Goal: Information Seeking & Learning: Learn about a topic

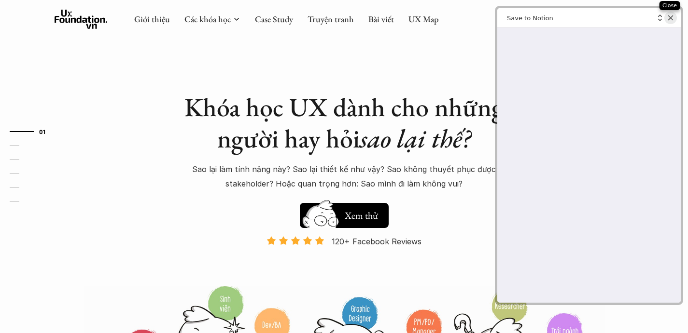
click at [670, 21] on icon "Close web clipper" at bounding box center [670, 17] width 7 height 7
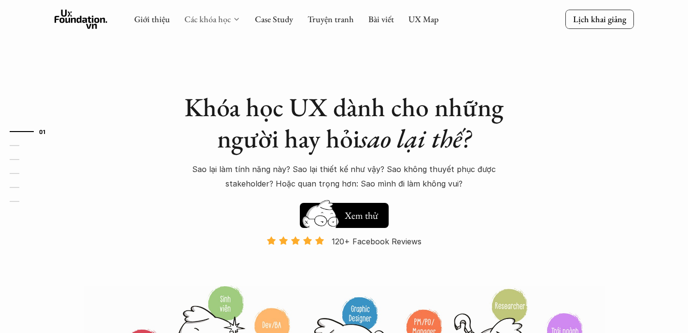
click at [207, 17] on link "Các khóa học" at bounding box center [207, 19] width 46 height 11
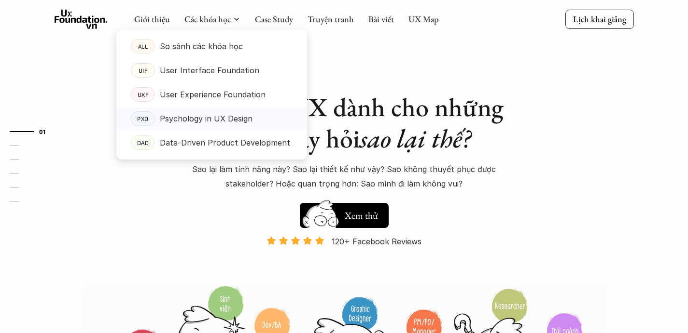
click at [220, 120] on p "Psychology in UX Design" at bounding box center [206, 118] width 93 height 14
click at [234, 143] on p "Data-Driven Product Development" at bounding box center [225, 143] width 130 height 14
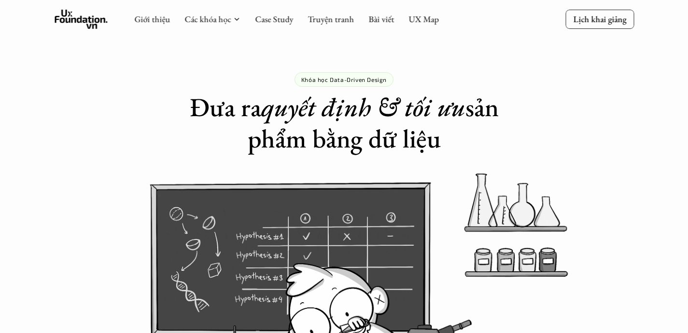
click at [97, 107] on div "Khóa học Data-Driven Design Đưa ra quyết định & tối ưu sản phẩm bằng dữ liệu" at bounding box center [344, 77] width 688 height 154
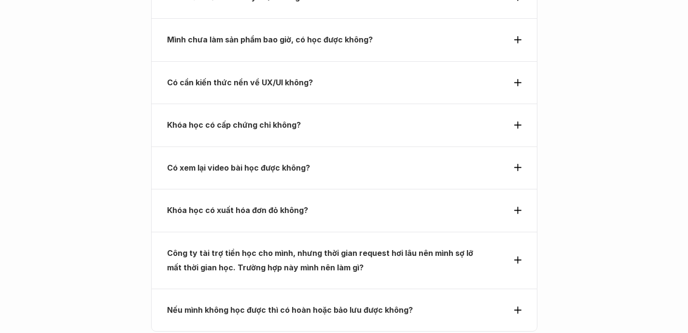
scroll to position [3547, 0]
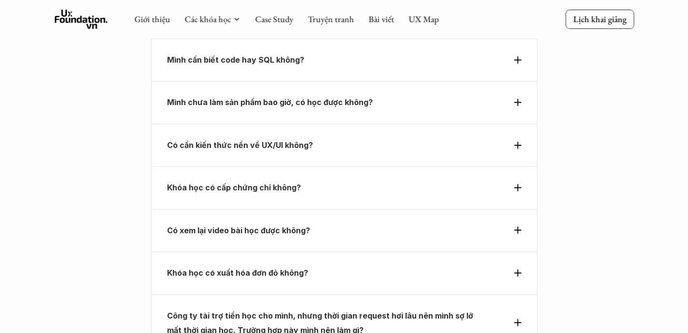
click at [350, 223] on p "Có xem lại video bài học được không?" at bounding box center [326, 230] width 319 height 14
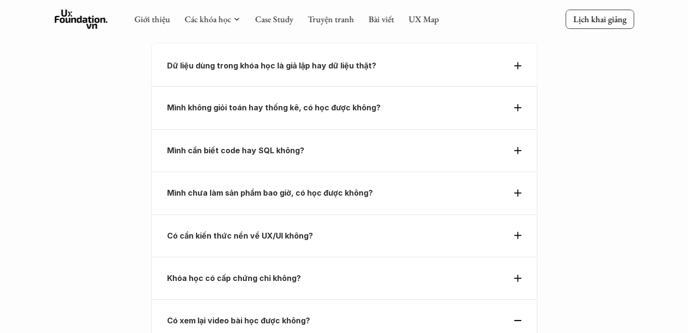
scroll to position [3339, 0]
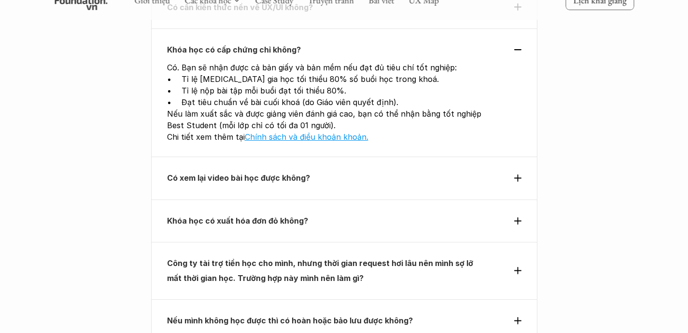
scroll to position [3980, 0]
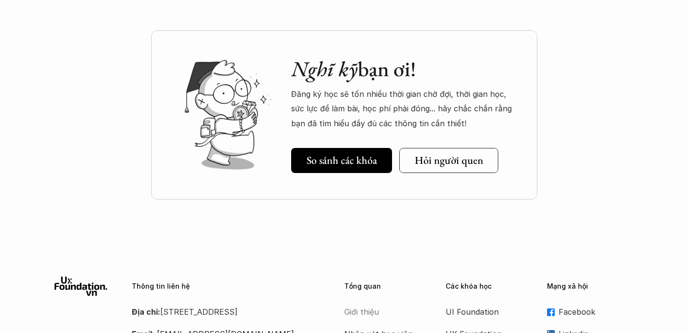
click at [370, 305] on p "Giới thiệu" at bounding box center [382, 312] width 77 height 14
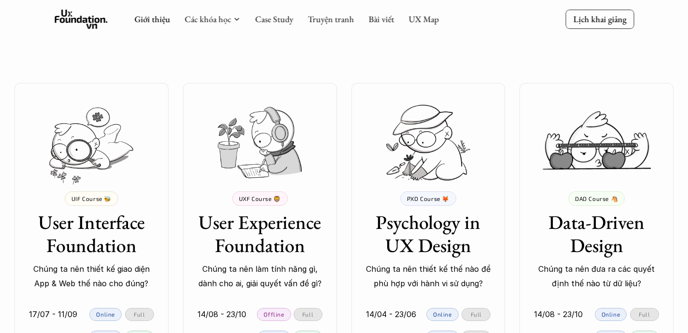
scroll to position [1671, 0]
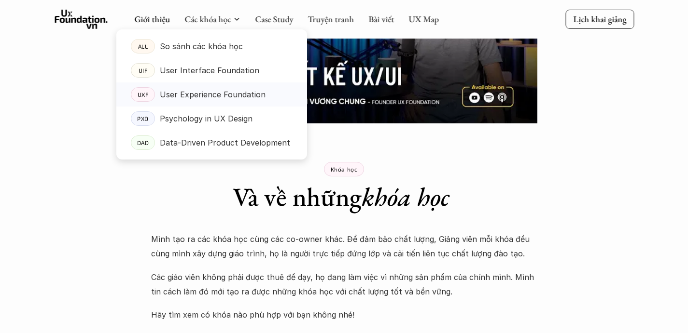
click at [220, 93] on p "User Experience Foundation" at bounding box center [213, 94] width 106 height 14
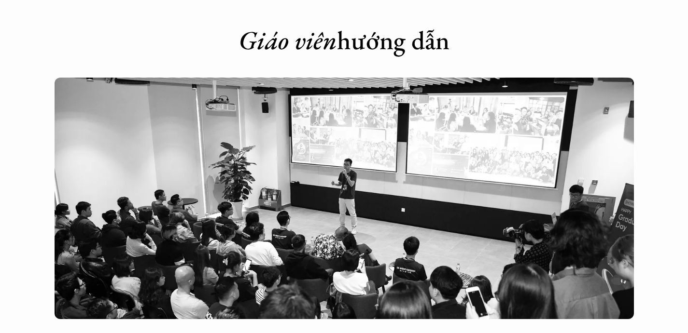
scroll to position [2138, 0]
